Goal: Check status

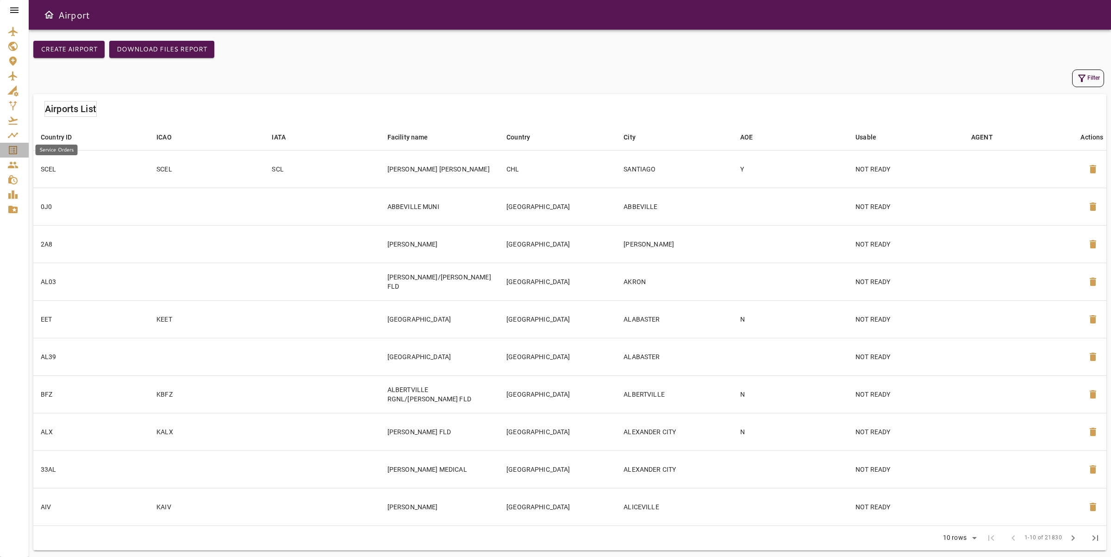
click at [14, 147] on icon "Service Orders" at bounding box center [12, 149] width 11 height 11
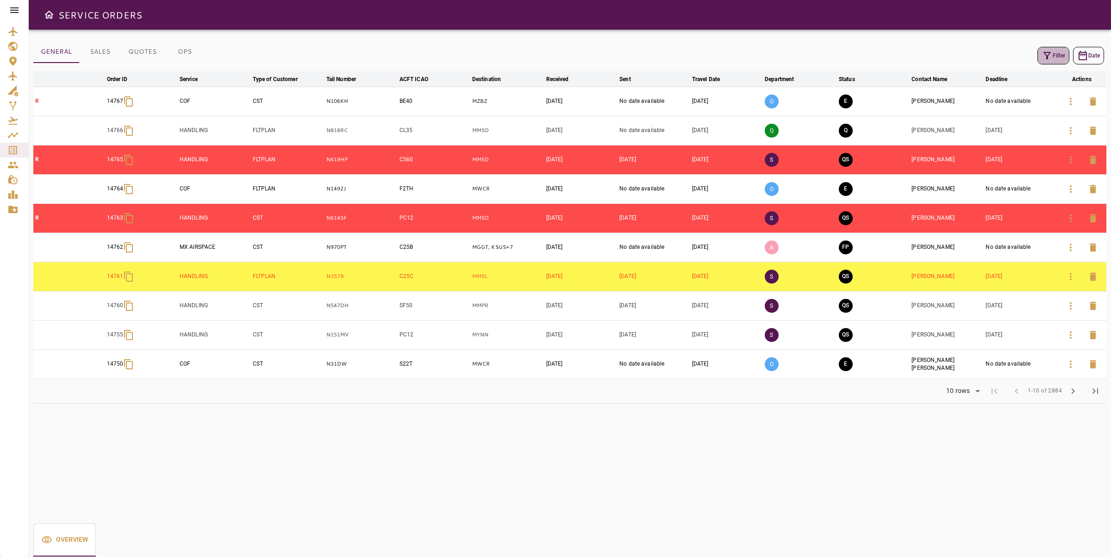
click at [1047, 54] on icon "button" at bounding box center [1047, 55] width 11 height 11
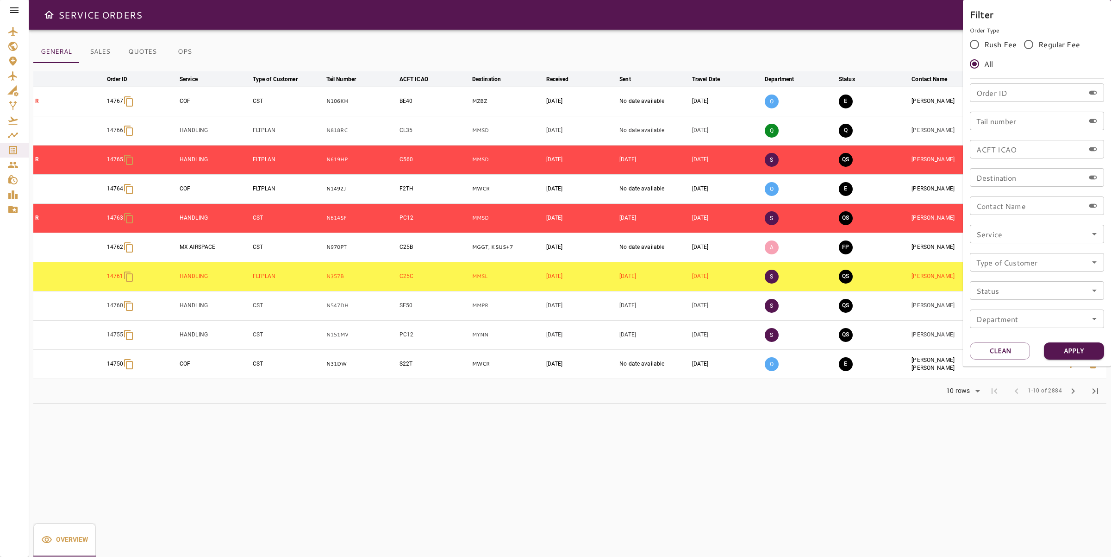
click at [900, 38] on div at bounding box center [555, 278] width 1111 height 557
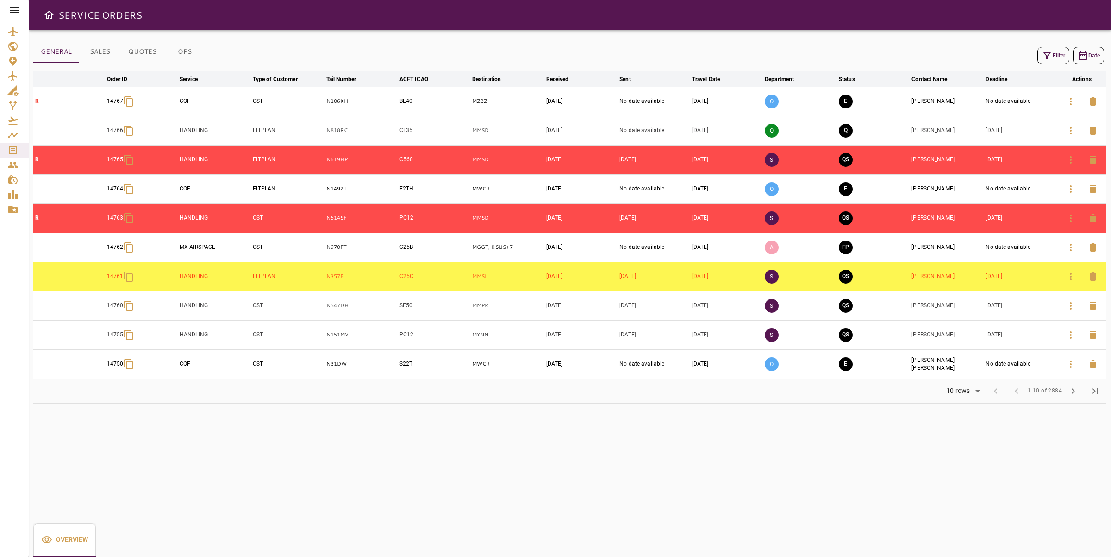
click at [1054, 48] on button "Filter" at bounding box center [1054, 56] width 32 height 18
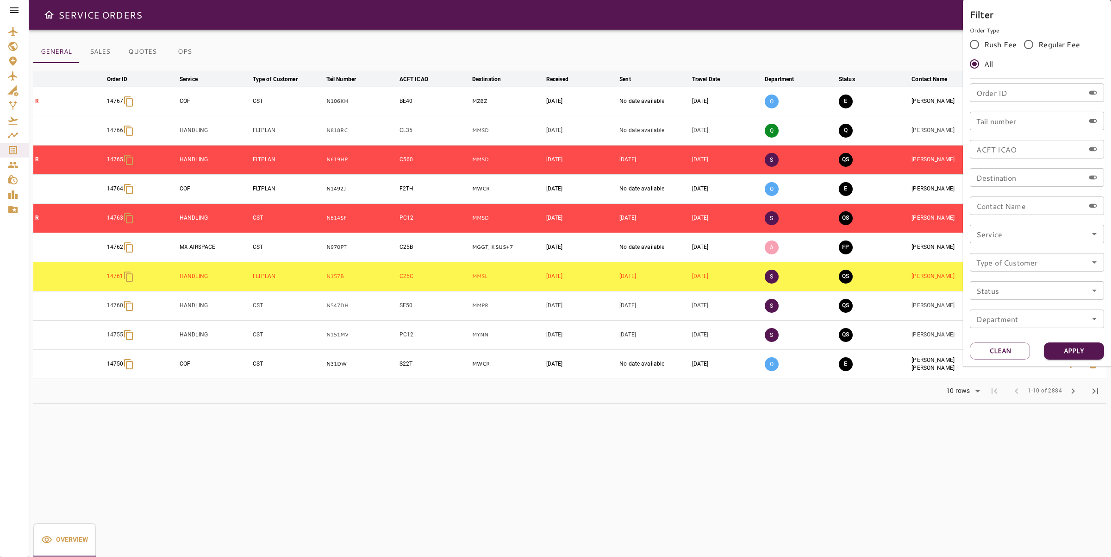
click at [1014, 88] on input "Order ID" at bounding box center [1027, 92] width 115 height 19
type input "*"
type input "*****"
click at [1073, 340] on div "Filter Order Type Rush Fee Regular Fee All Order ID ***** Order ID Tail number …" at bounding box center [1037, 183] width 148 height 366
click at [1072, 346] on button "Apply" at bounding box center [1074, 350] width 60 height 17
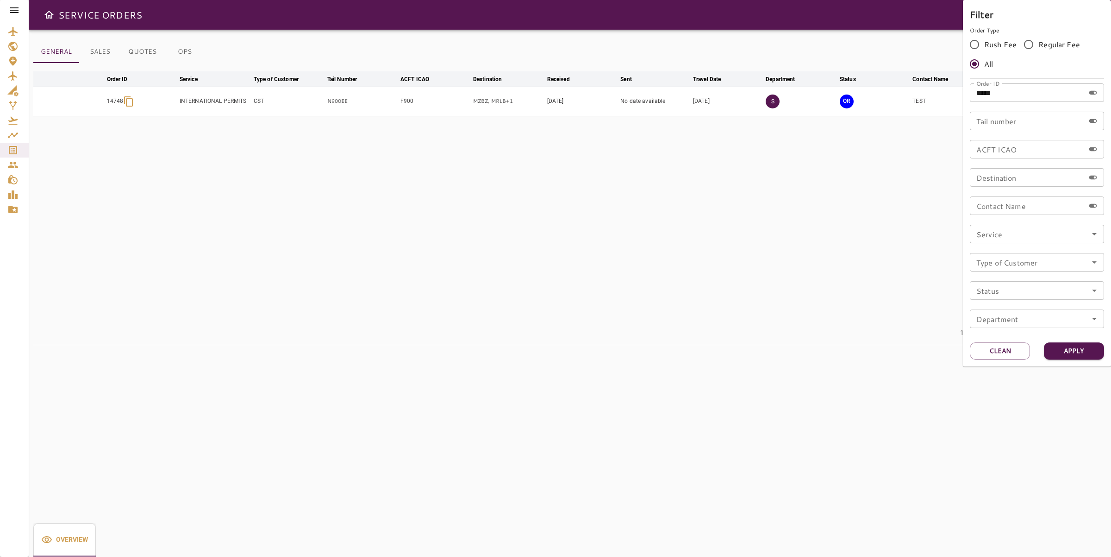
click at [273, 93] on div at bounding box center [555, 278] width 1111 height 557
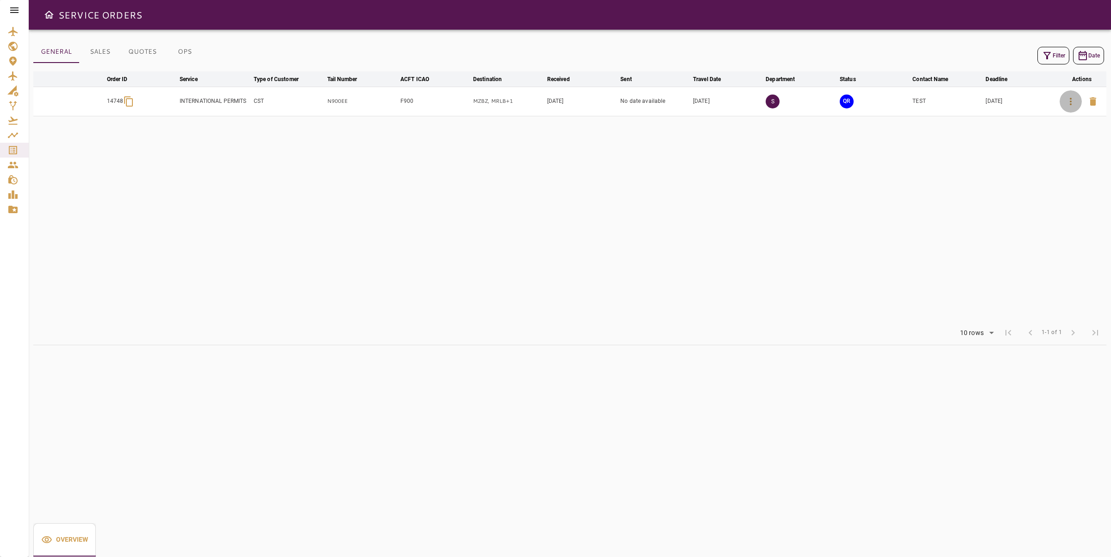
click at [1069, 102] on icon "button" at bounding box center [1071, 101] width 11 height 11
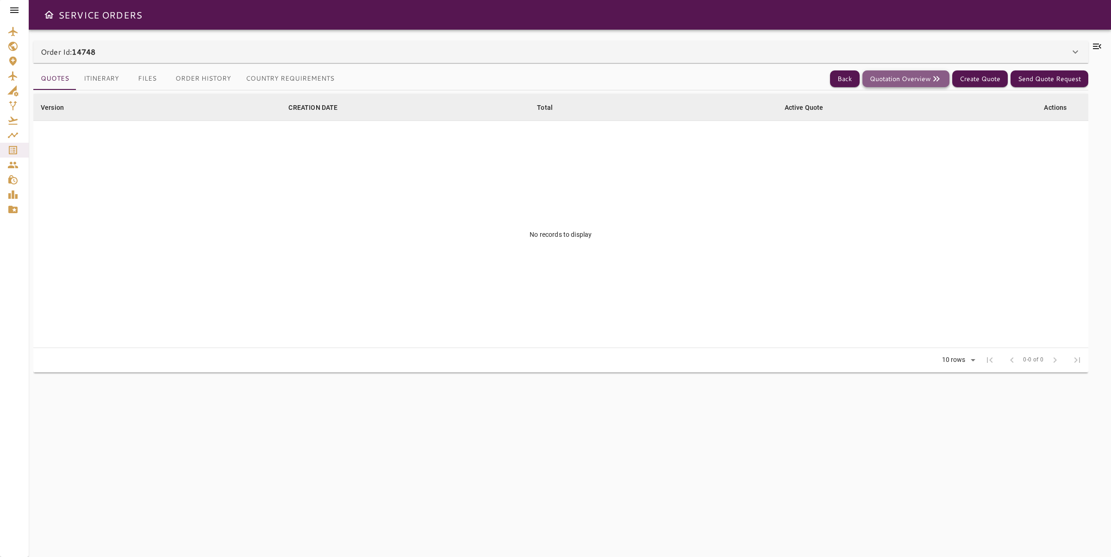
click at [913, 79] on button "Quotation Overview" at bounding box center [906, 78] width 87 height 17
